Goal: Task Accomplishment & Management: Use online tool/utility

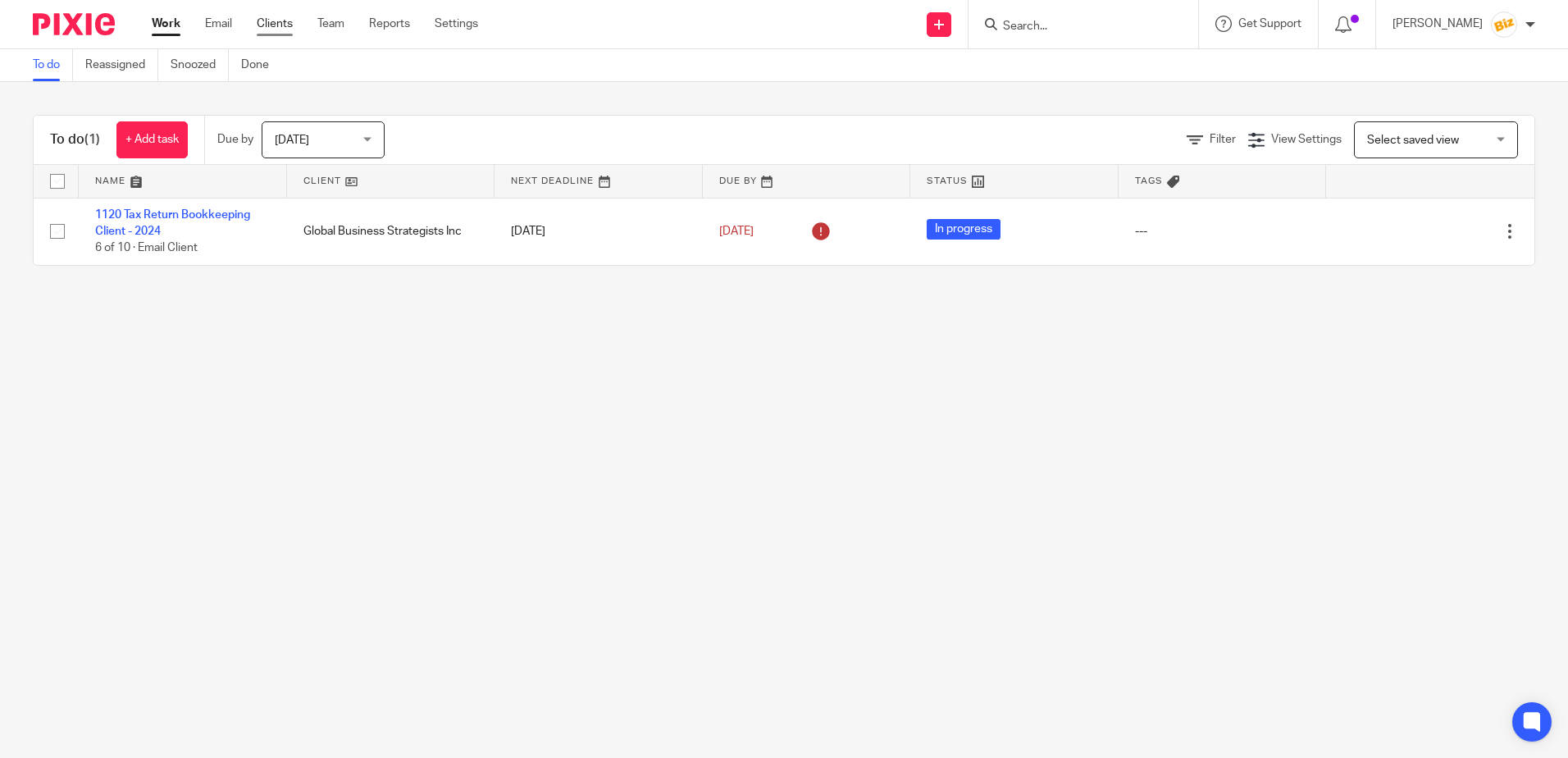
click at [283, 25] on link "Clients" at bounding box center [275, 23] width 36 height 16
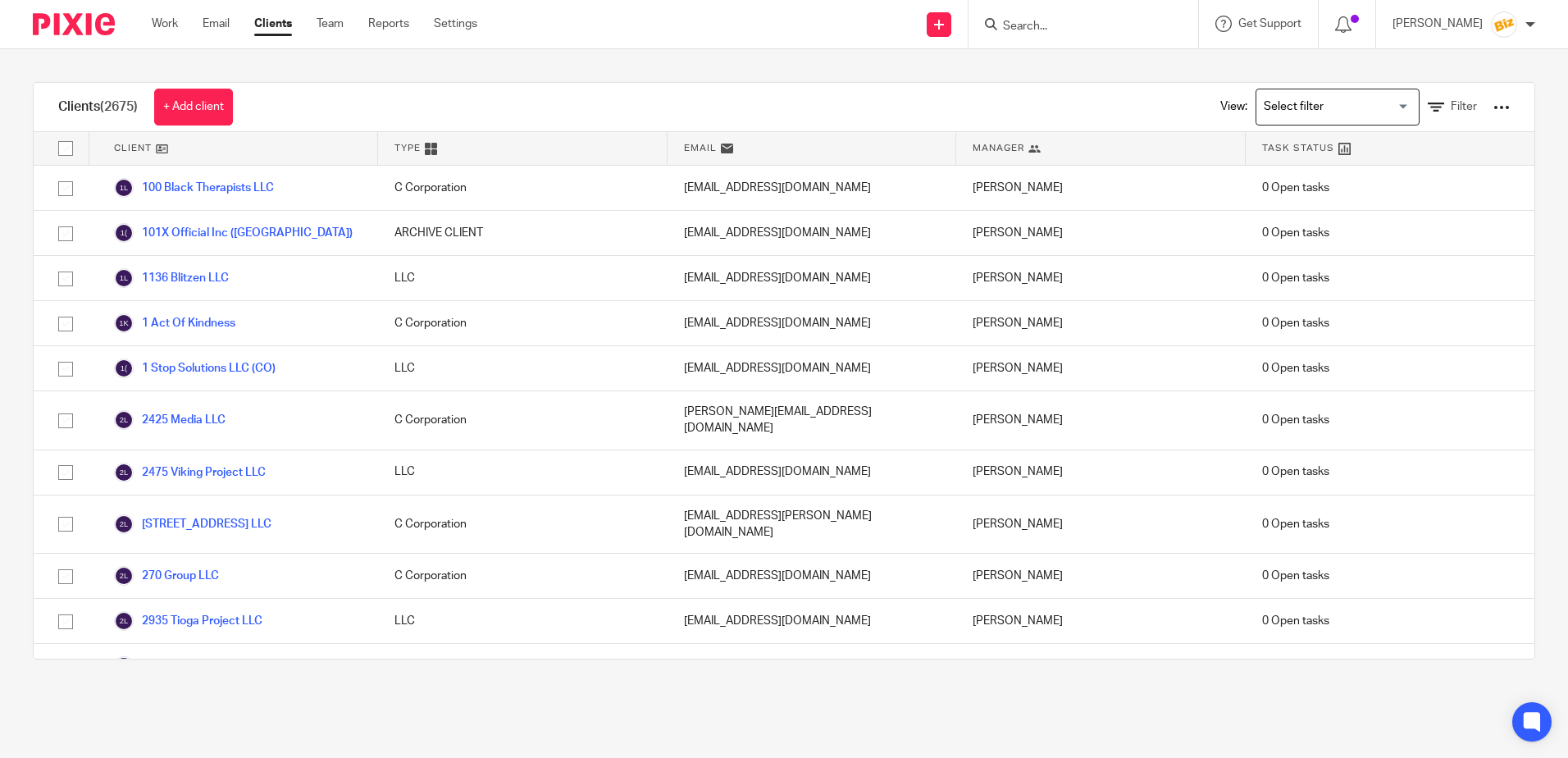
click at [1493, 106] on div at bounding box center [1501, 107] width 16 height 16
click at [1407, 164] on link "Export clients to CSV file" at bounding box center [1399, 169] width 165 height 25
